Goal: Navigation & Orientation: Find specific page/section

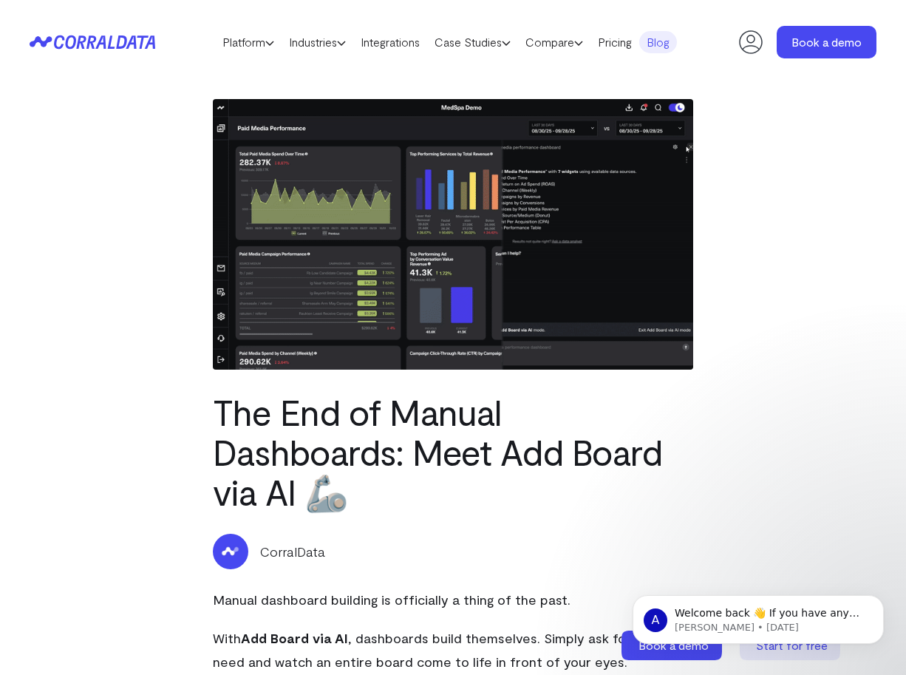
click at [474, 161] on img at bounding box center [453, 234] width 480 height 270
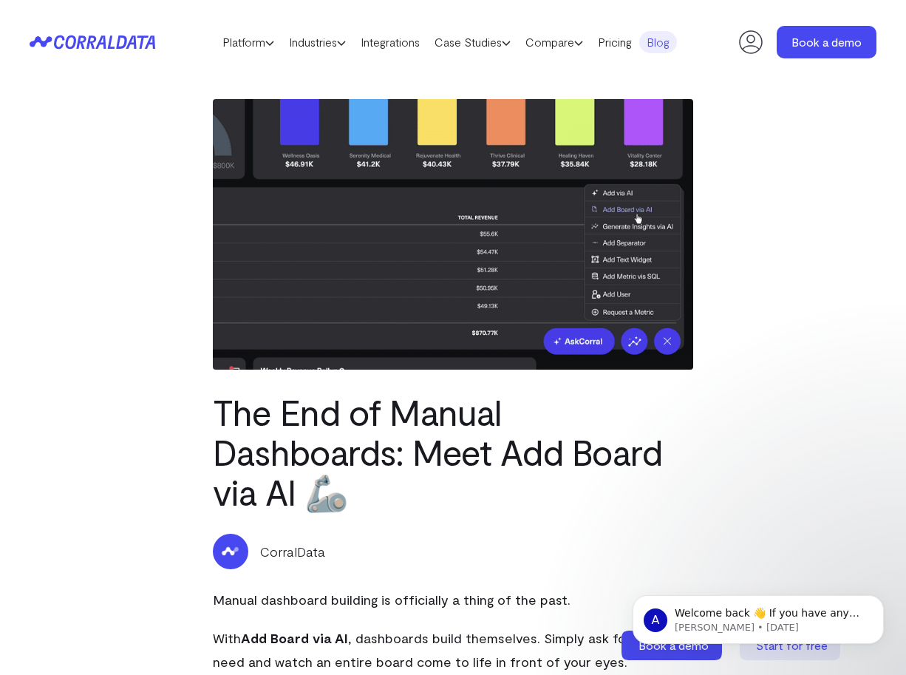
click at [474, 161] on img at bounding box center [453, 234] width 480 height 270
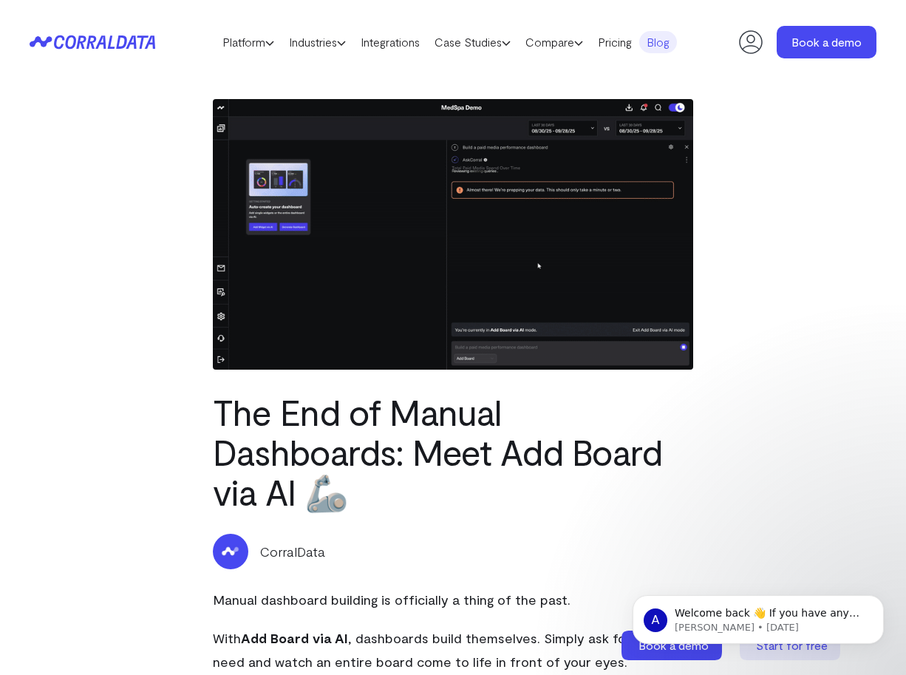
click at [474, 161] on img at bounding box center [453, 234] width 480 height 270
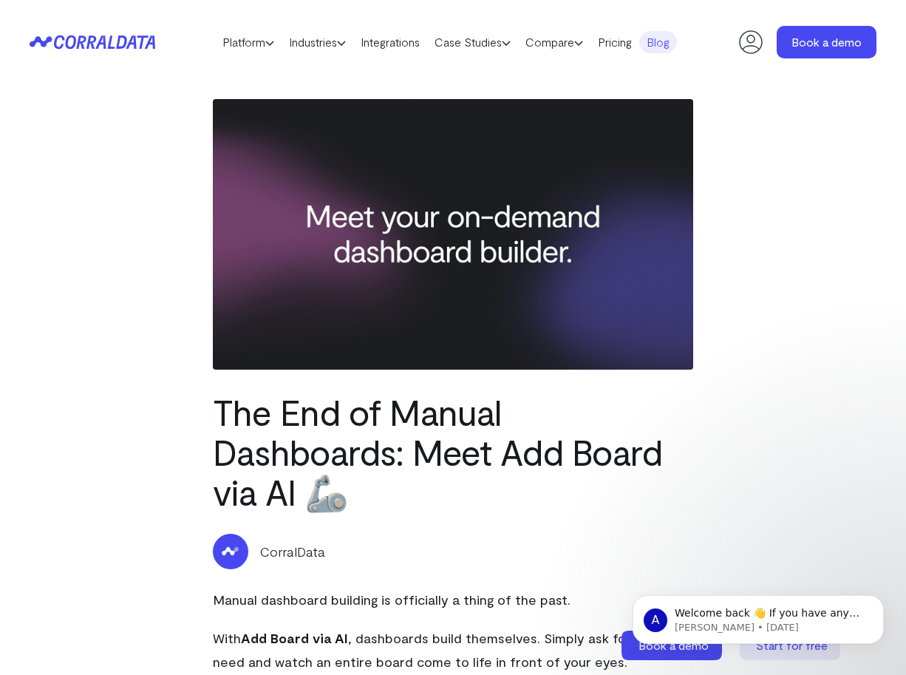
click at [591, 174] on img at bounding box center [453, 234] width 480 height 270
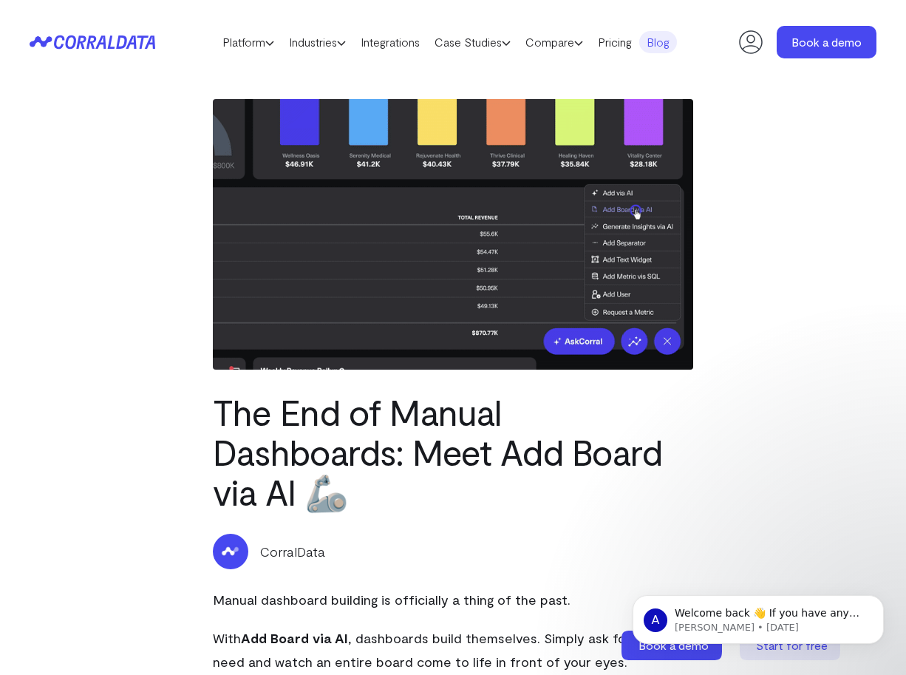
scroll to position [1, 0]
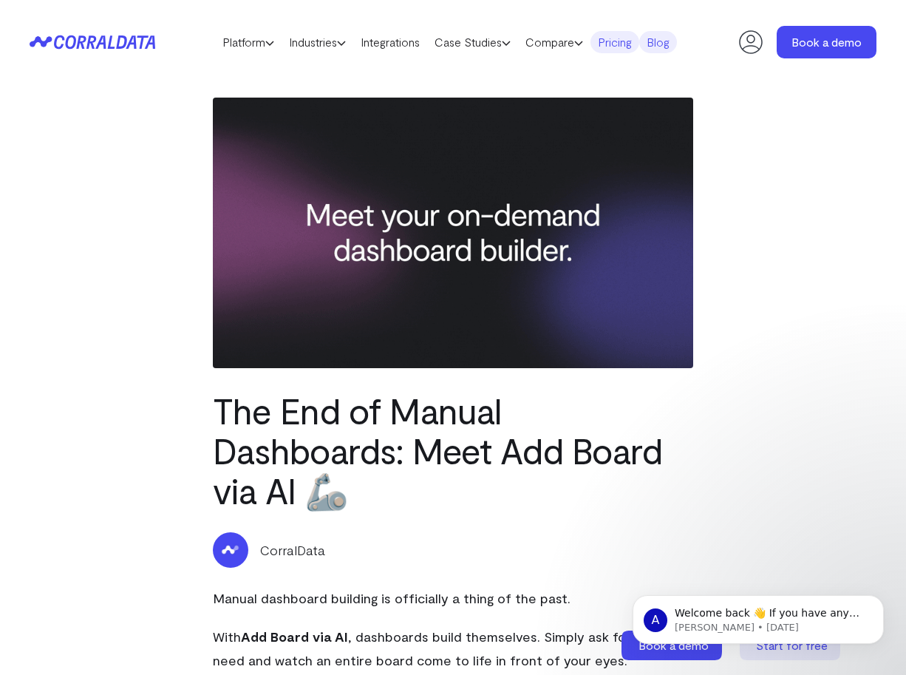
click at [630, 50] on link "Pricing" at bounding box center [614, 42] width 49 height 22
